Goal: Task Accomplishment & Management: Complete application form

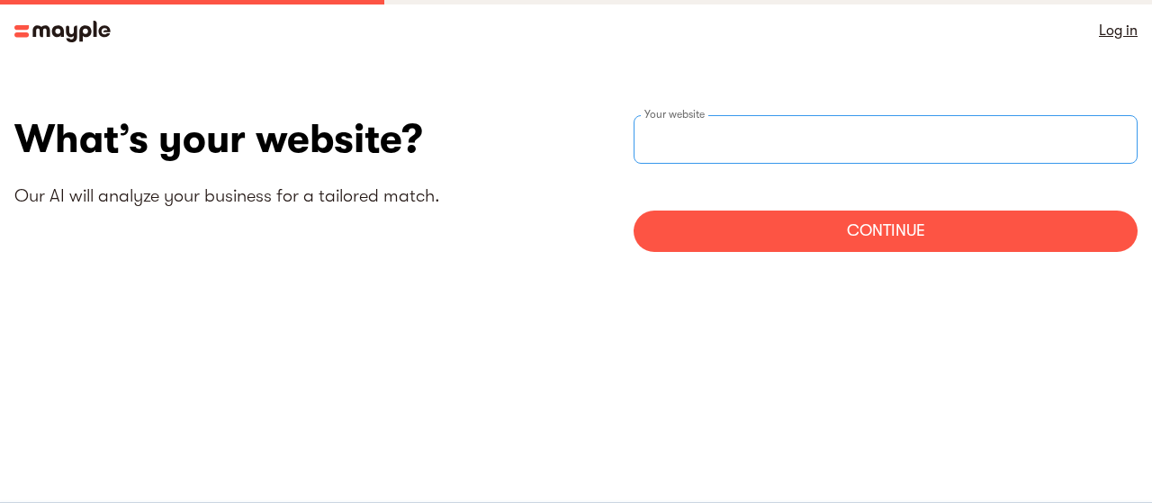
click at [700, 139] on div "Your website" at bounding box center [886, 139] width 504 height 49
type input "[URL]"
click at [837, 232] on div "Continue" at bounding box center [886, 231] width 504 height 41
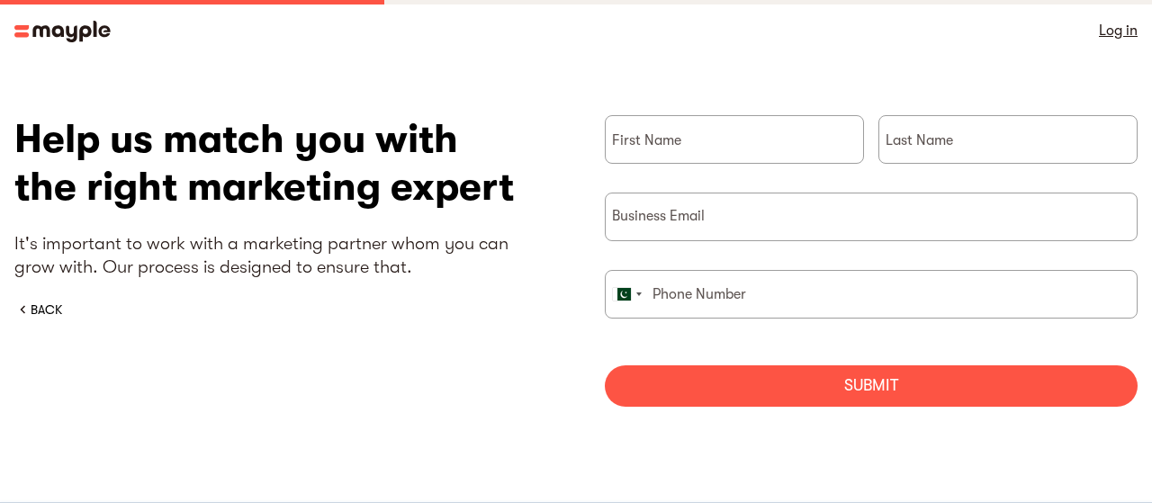
click at [71, 24] on img at bounding box center [62, 32] width 96 height 22
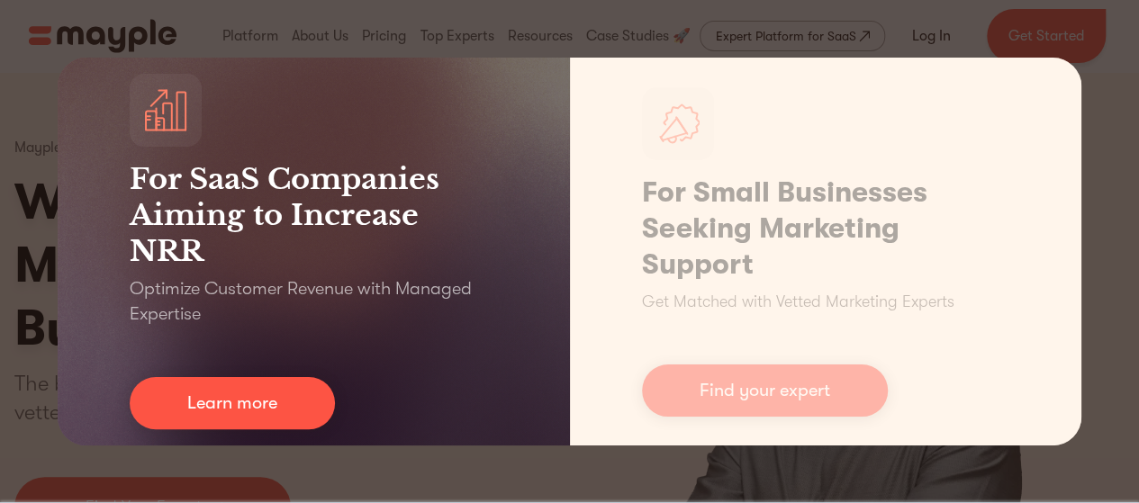
click at [31, 188] on div "For SaaS Companies Aiming to Increase NRR Optimize Customer Revenue with Manage…" at bounding box center [569, 251] width 1139 height 503
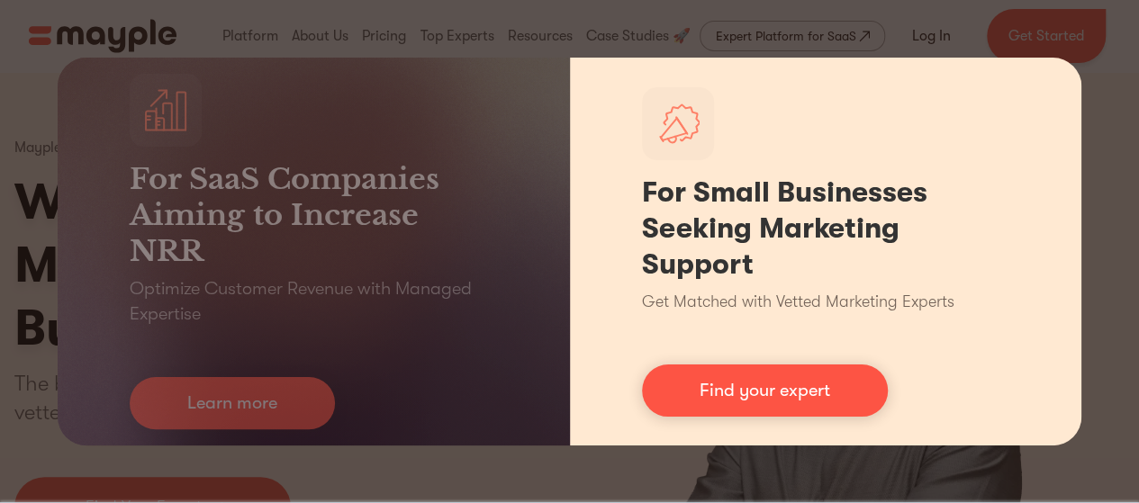
click at [635, 437] on div "For Small Businesses Seeking Marketing Support Get Matched with Vetted Marketin…" at bounding box center [826, 252] width 512 height 388
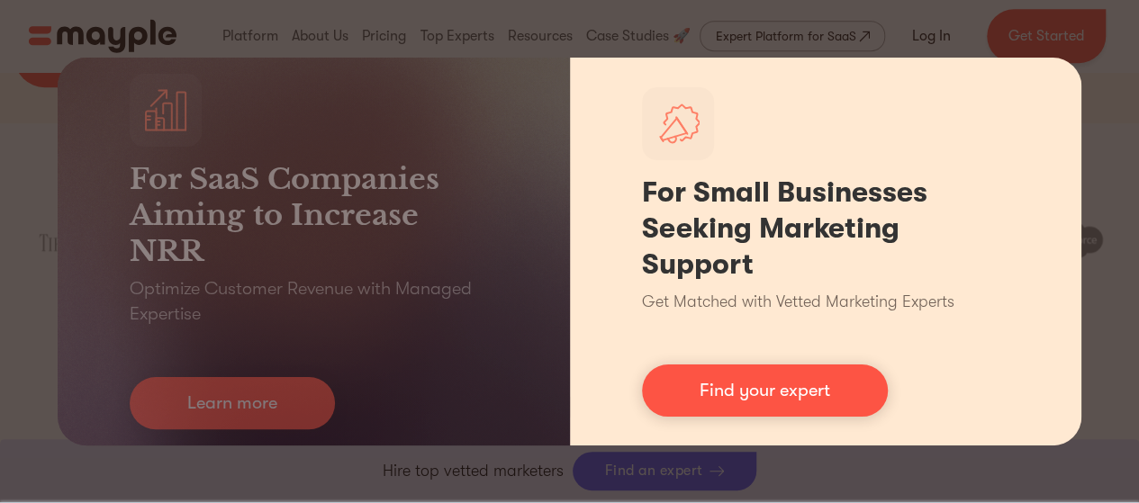
scroll to position [900, 0]
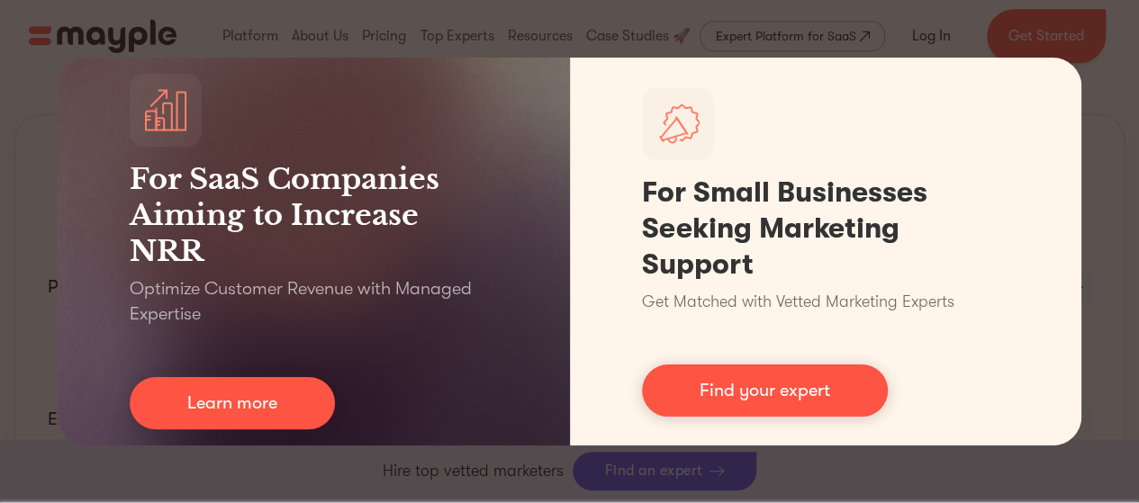
click at [1125, 104] on div "For SaaS Companies Aiming to Increase NRR Optimize Customer Revenue with Manage…" at bounding box center [569, 251] width 1139 height 503
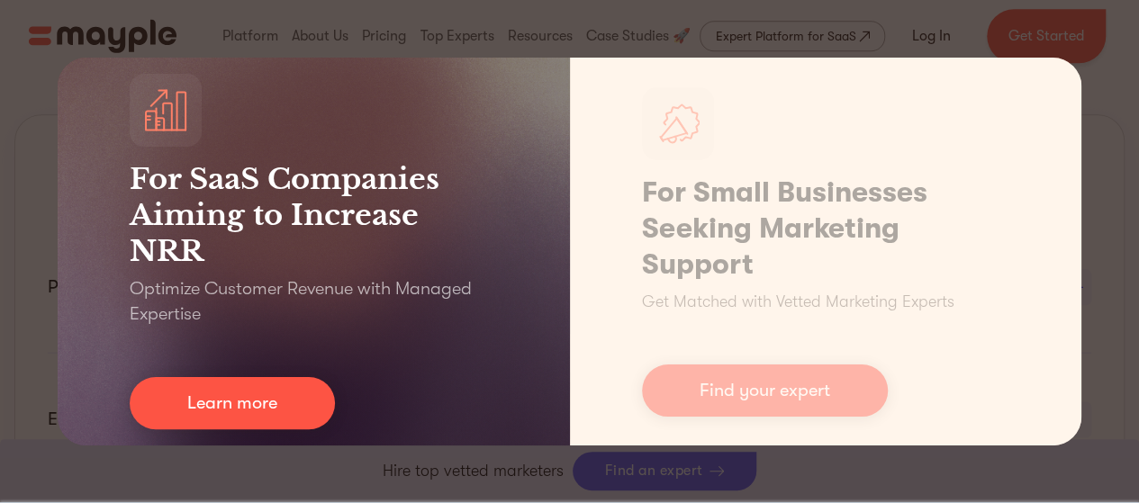
click at [166, 137] on div at bounding box center [166, 110] width 72 height 73
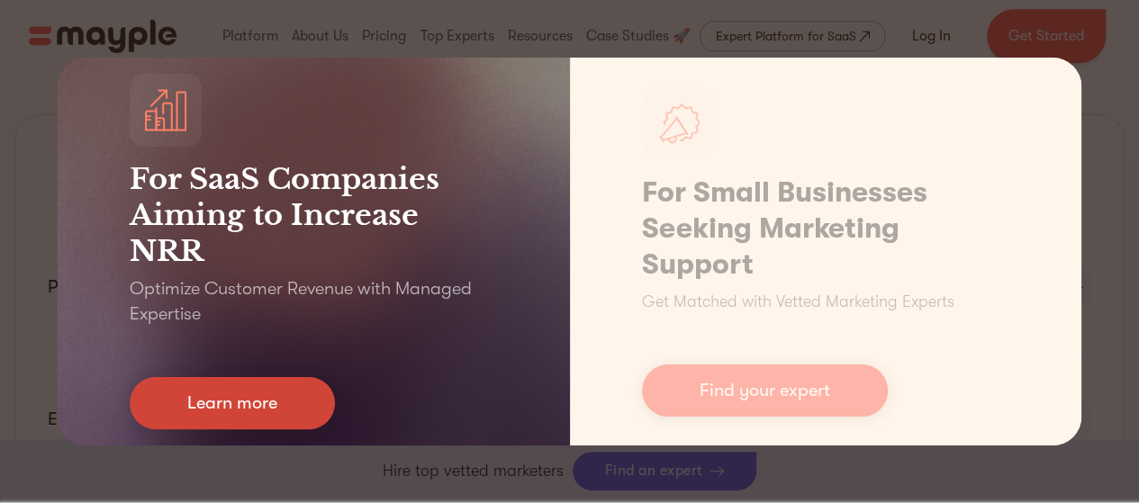
click at [257, 404] on link "Learn more" at bounding box center [232, 403] width 205 height 52
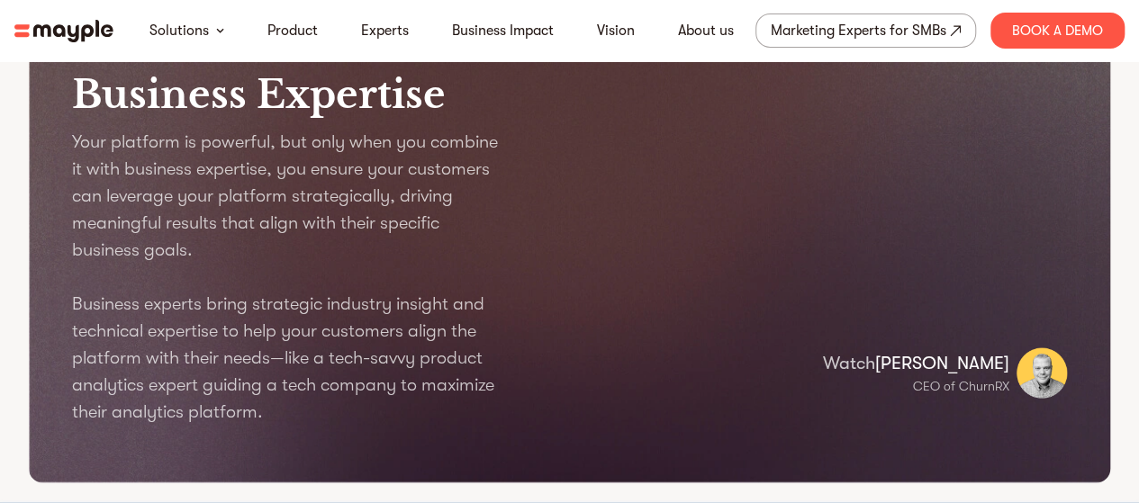
scroll to position [1980, 0]
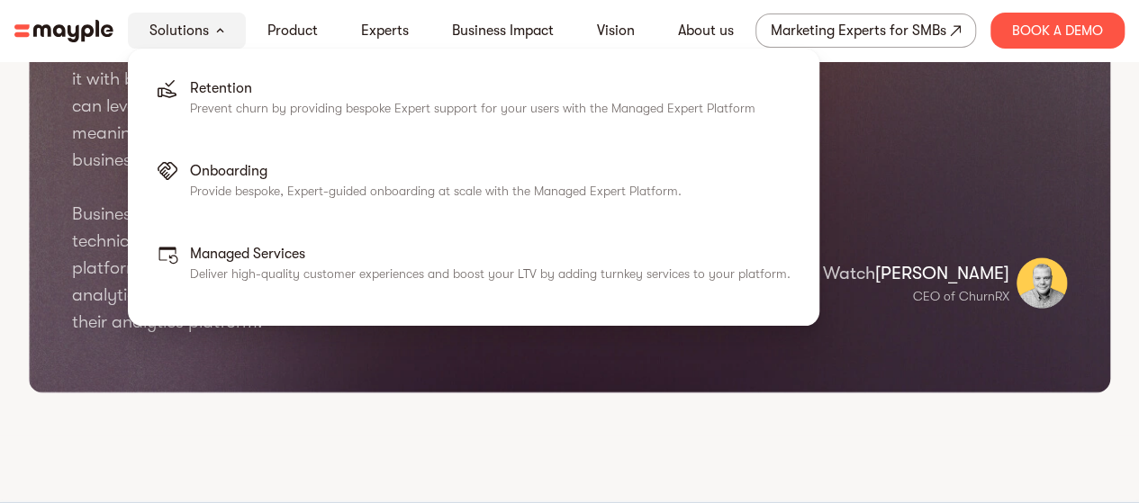
click at [203, 30] on link "Solutions" at bounding box center [178, 31] width 59 height 22
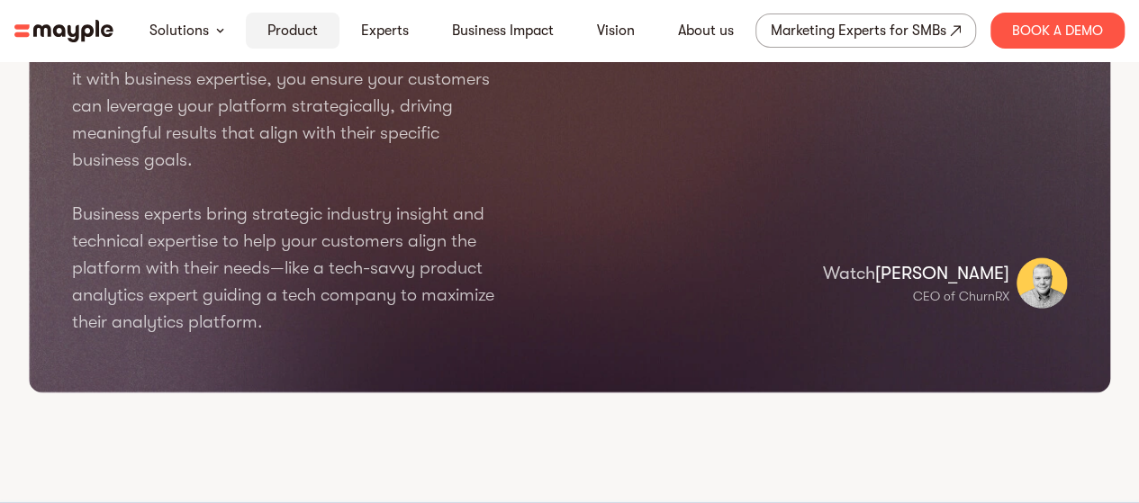
click at [275, 32] on link "Product" at bounding box center [292, 31] width 50 height 22
